Goal: Information Seeking & Learning: Learn about a topic

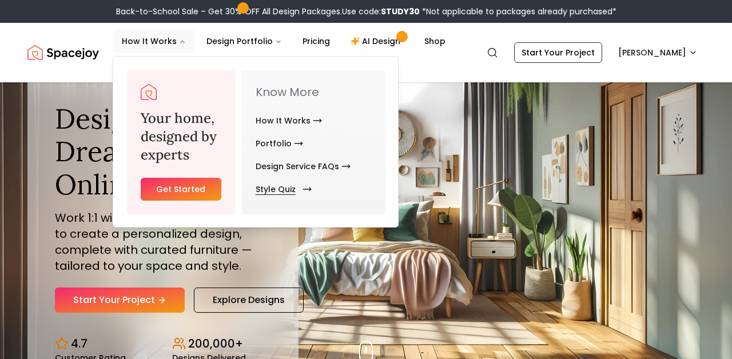
click at [261, 187] on link "Style Quiz" at bounding box center [281, 189] width 51 height 23
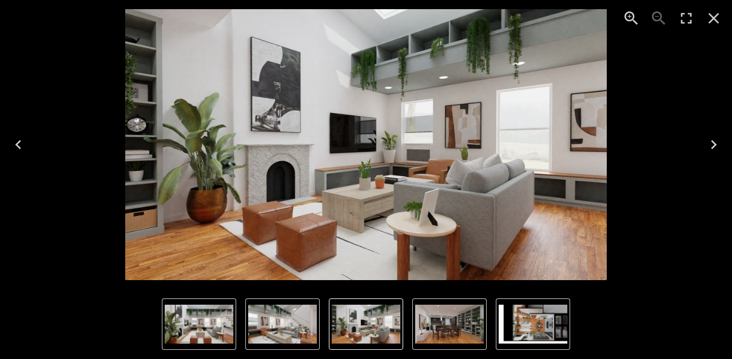
click at [708, 11] on icon "Close" at bounding box center [714, 18] width 18 height 18
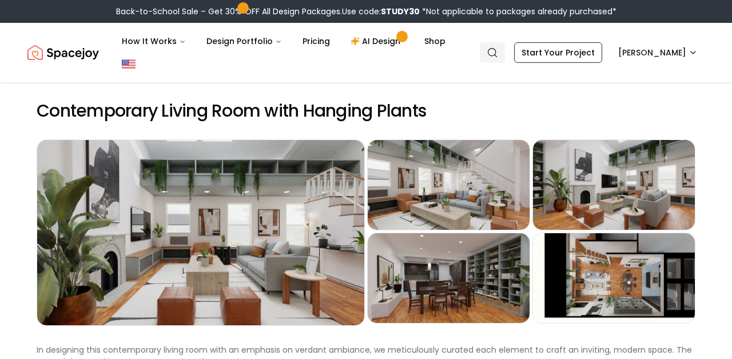
click at [505, 50] on link "Search" at bounding box center [492, 52] width 25 height 21
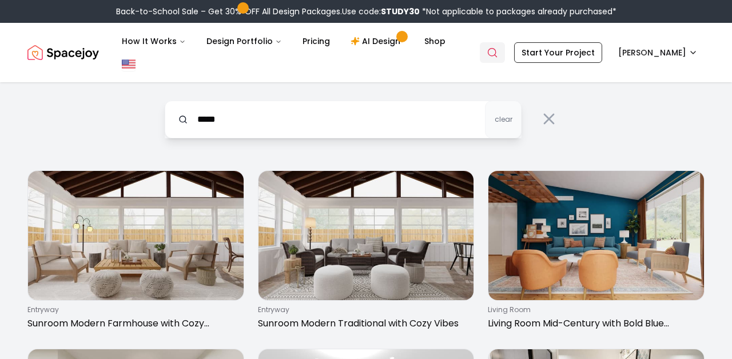
type input "*****"
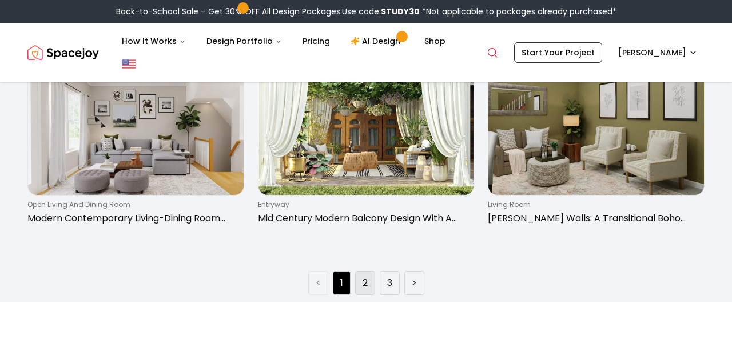
scroll to position [1749, 0]
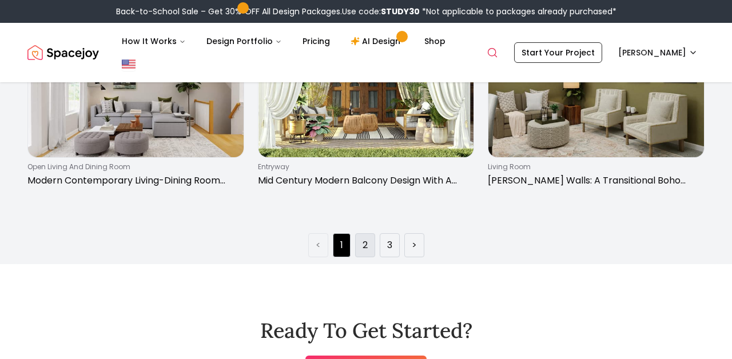
click at [358, 247] on li "2" at bounding box center [365, 245] width 20 height 24
click at [360, 249] on li "2" at bounding box center [365, 245] width 20 height 24
click at [368, 249] on li "2" at bounding box center [365, 245] width 20 height 24
click at [366, 247] on link "2" at bounding box center [365, 246] width 5 height 14
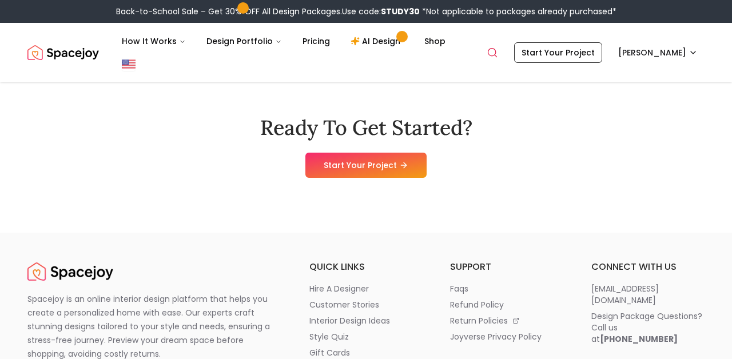
scroll to position [1965, 0]
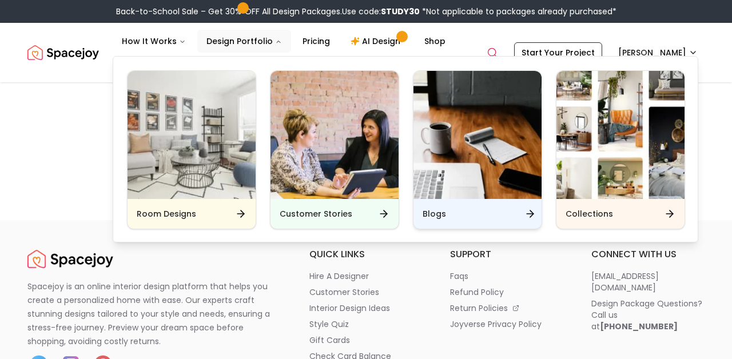
click at [474, 198] on img "Main" at bounding box center [478, 135] width 128 height 128
click at [435, 220] on div "Blogs" at bounding box center [478, 214] width 128 height 30
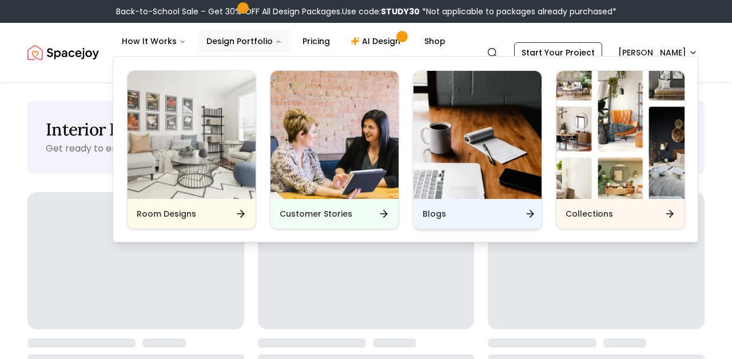
click at [434, 215] on h6 "Blogs" at bounding box center [434, 213] width 23 height 11
click at [535, 212] on icon "Main" at bounding box center [530, 213] width 11 height 11
click at [470, 113] on img "Main" at bounding box center [478, 135] width 128 height 128
click at [524, 180] on img "Main" at bounding box center [478, 135] width 128 height 128
click at [517, 212] on div "Blogs" at bounding box center [478, 214] width 128 height 30
